Goal: Information Seeking & Learning: Learn about a topic

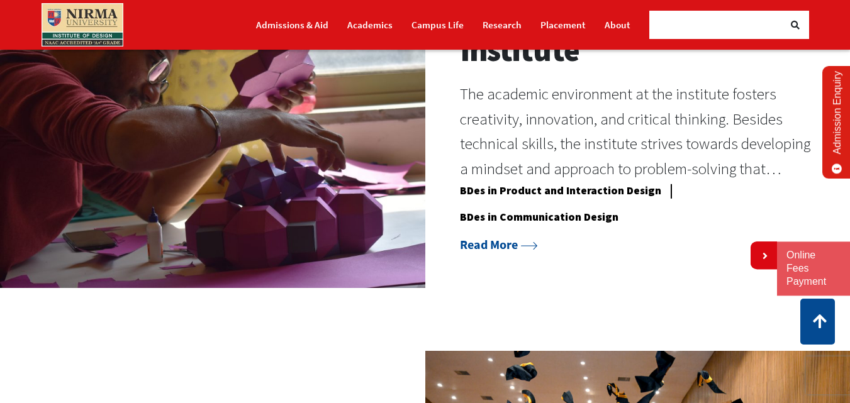
scroll to position [1017, 0]
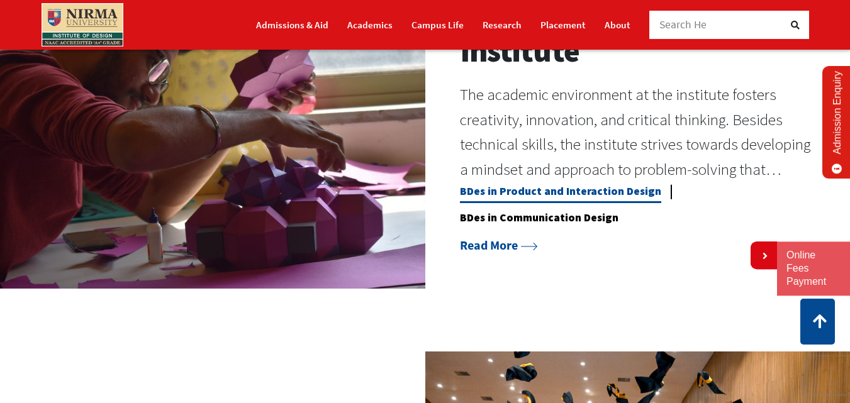
click at [560, 203] on link "BDes in Product and Interaction Design" at bounding box center [560, 193] width 201 height 19
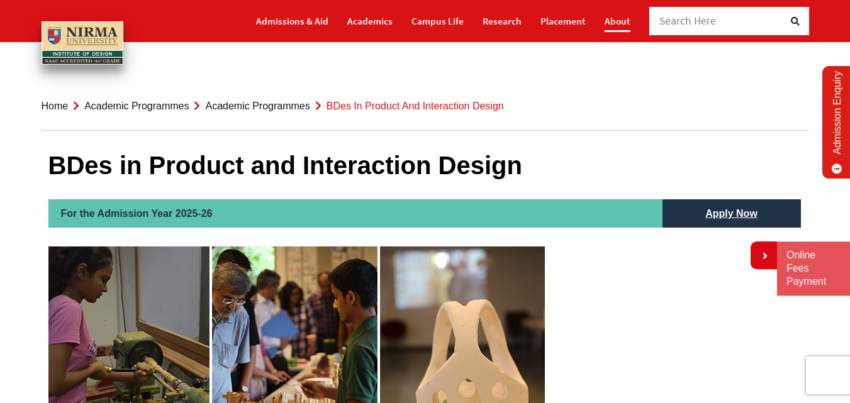
click at [616, 20] on link "About" at bounding box center [617, 21] width 26 height 22
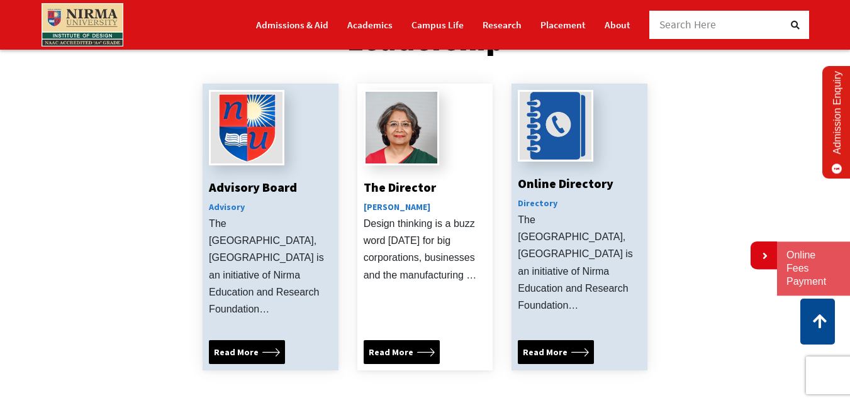
scroll to position [457, 0]
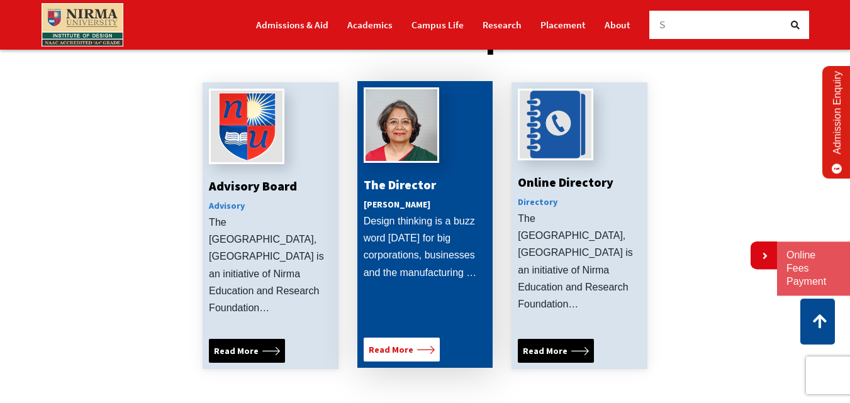
click at [393, 343] on span "Read More" at bounding box center [391, 350] width 45 height 14
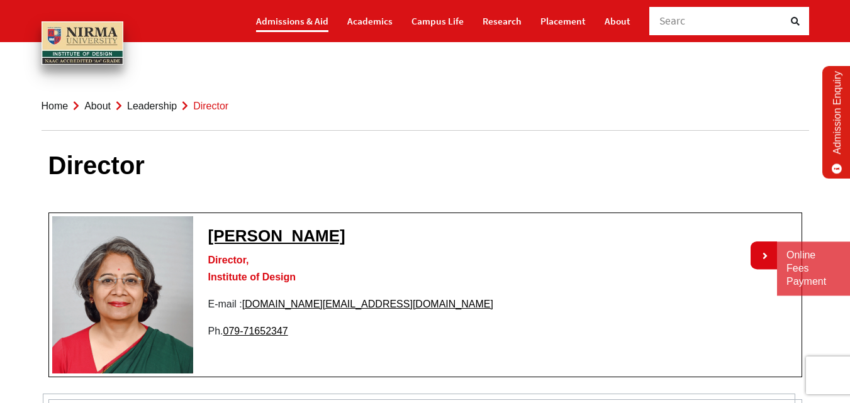
click at [296, 23] on link "Admissions & Aid" at bounding box center [292, 21] width 72 height 22
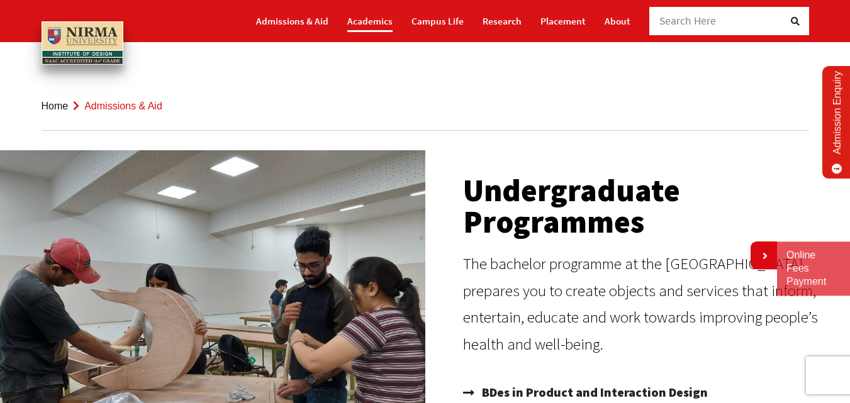
click at [376, 20] on link "Academics" at bounding box center [369, 21] width 45 height 22
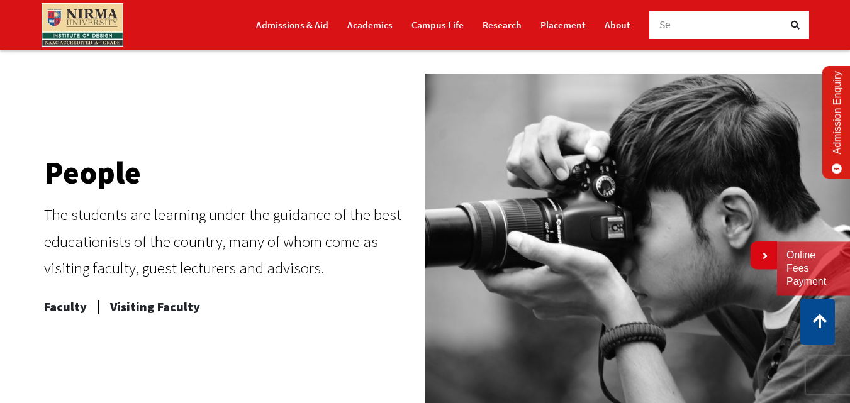
scroll to position [472, 0]
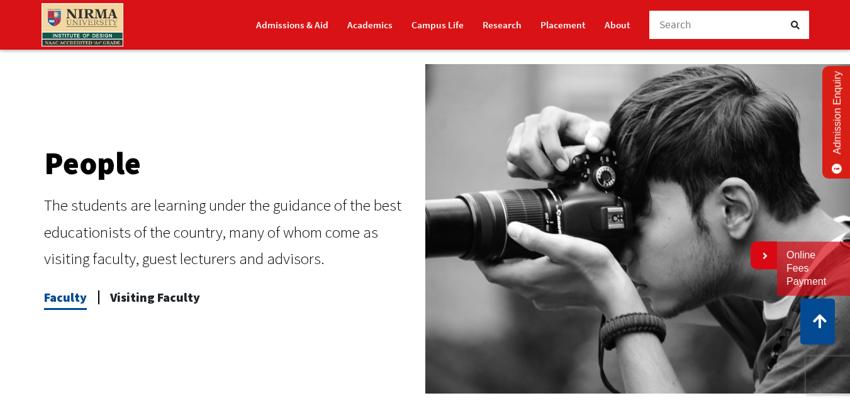
click at [60, 298] on span "Faculty" at bounding box center [65, 297] width 43 height 25
